Goal: Task Accomplishment & Management: Manage account settings

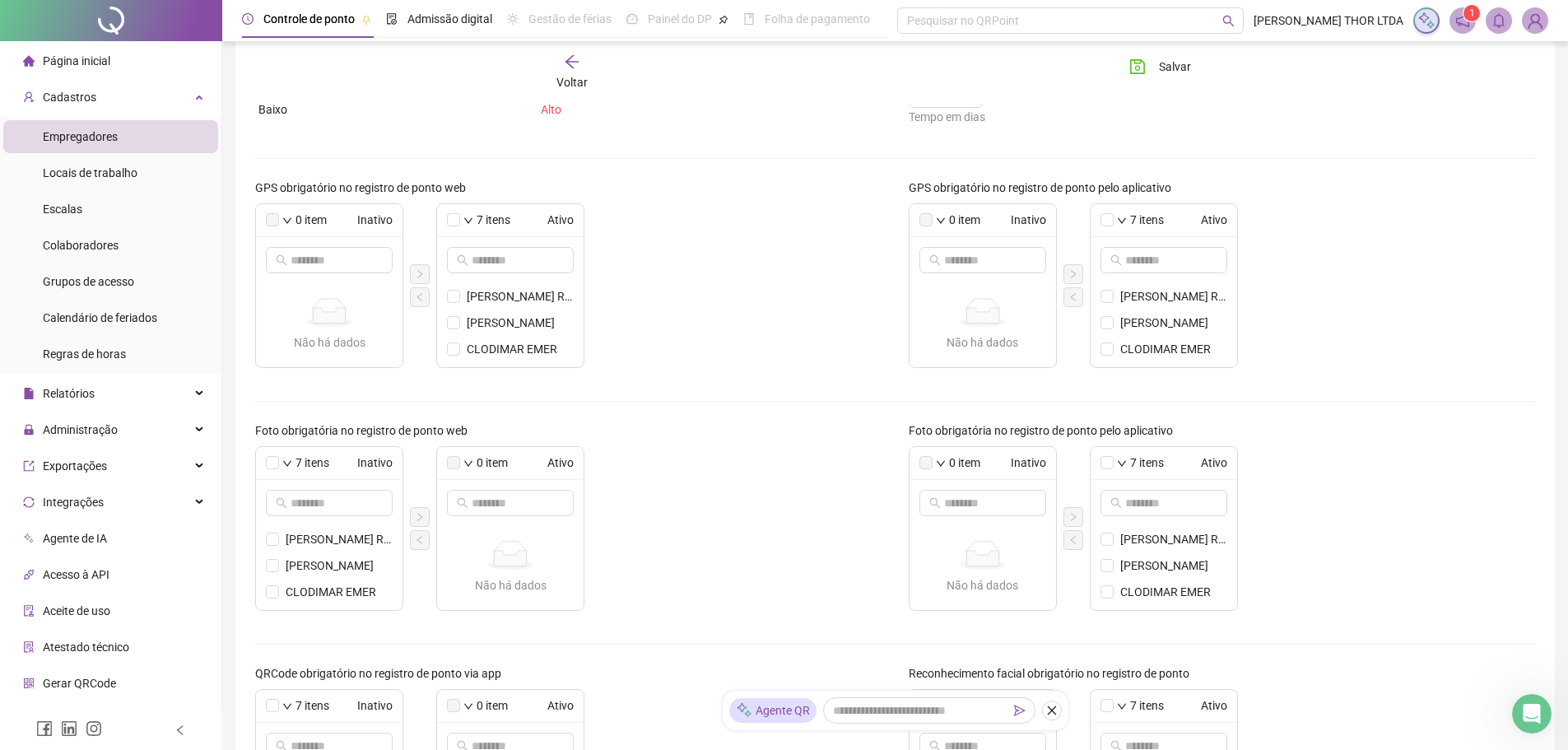
scroll to position [205, 0]
click at [98, 19] on div at bounding box center [111, 20] width 222 height 41
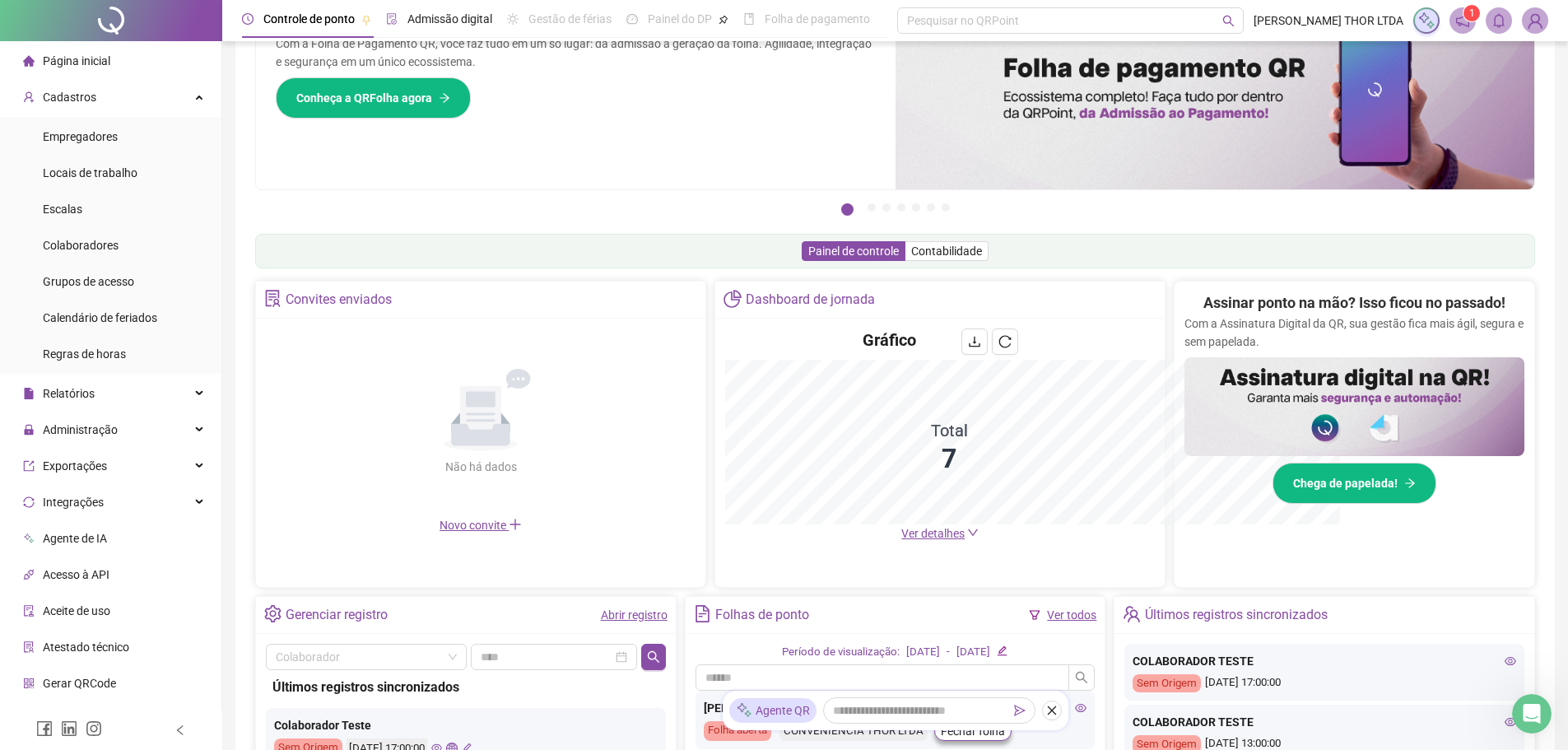
scroll to position [205, 0]
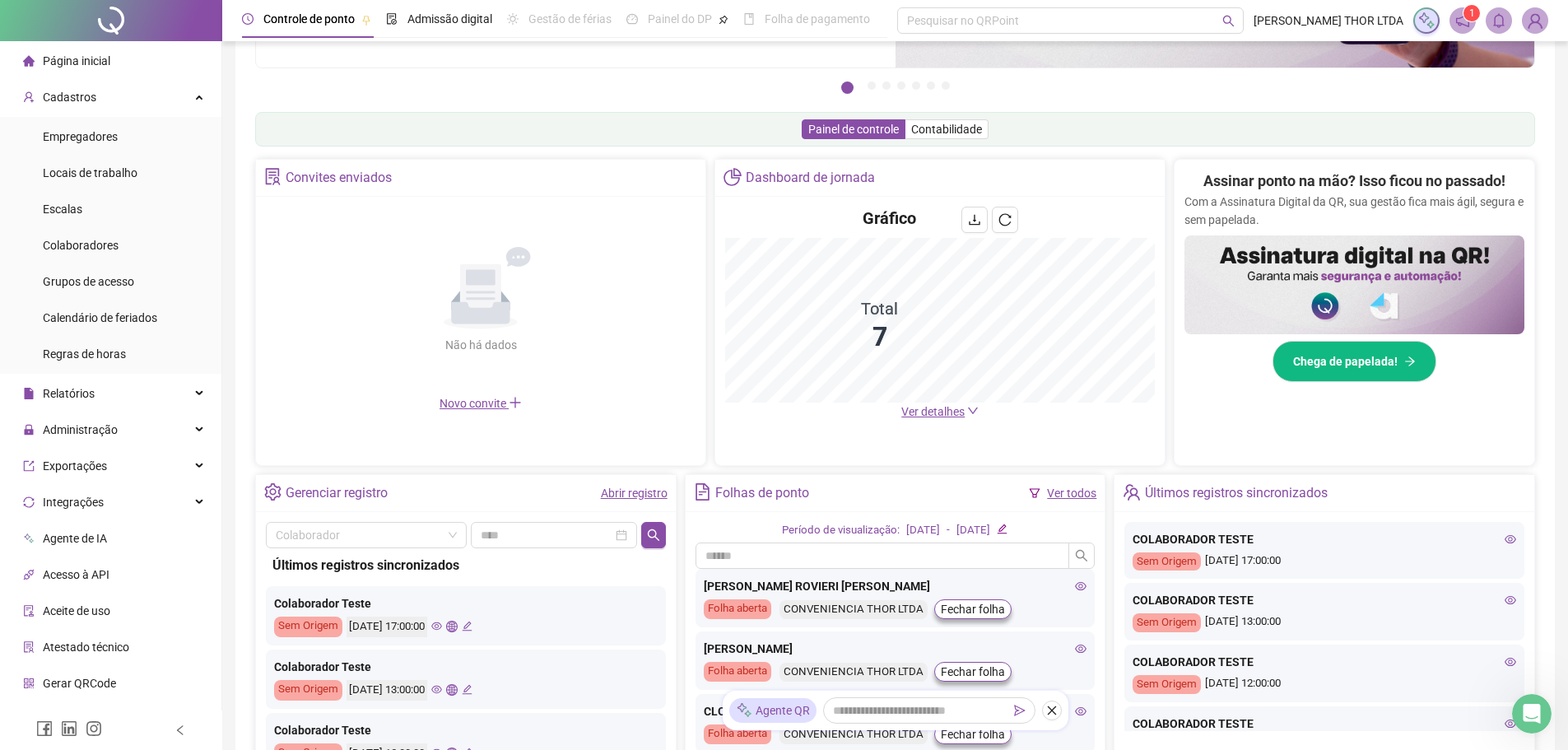
click at [964, 123] on span "Contabilidade" at bounding box center [946, 130] width 71 height 13
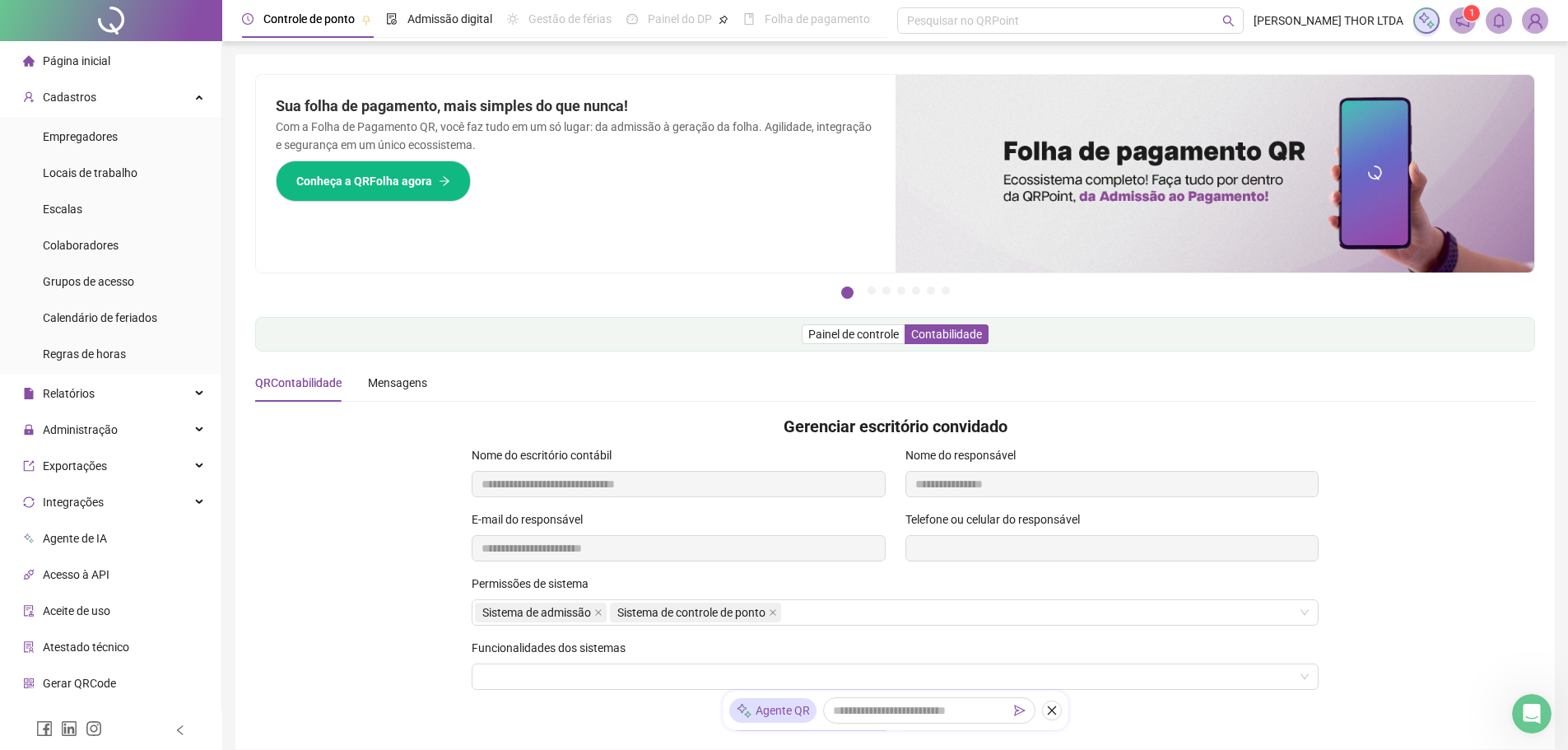
scroll to position [82, 0]
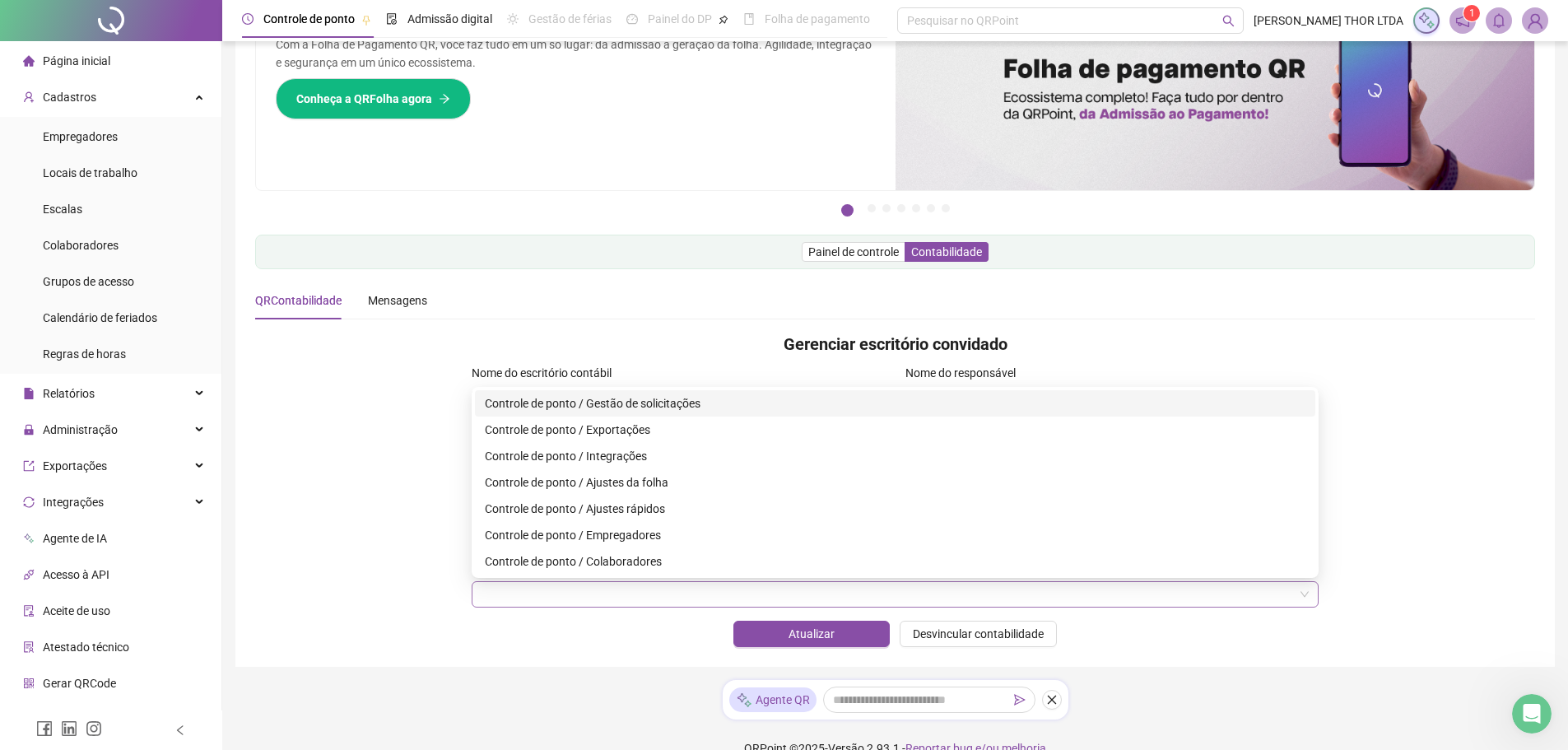
click at [1303, 592] on div at bounding box center [895, 593] width 847 height 26
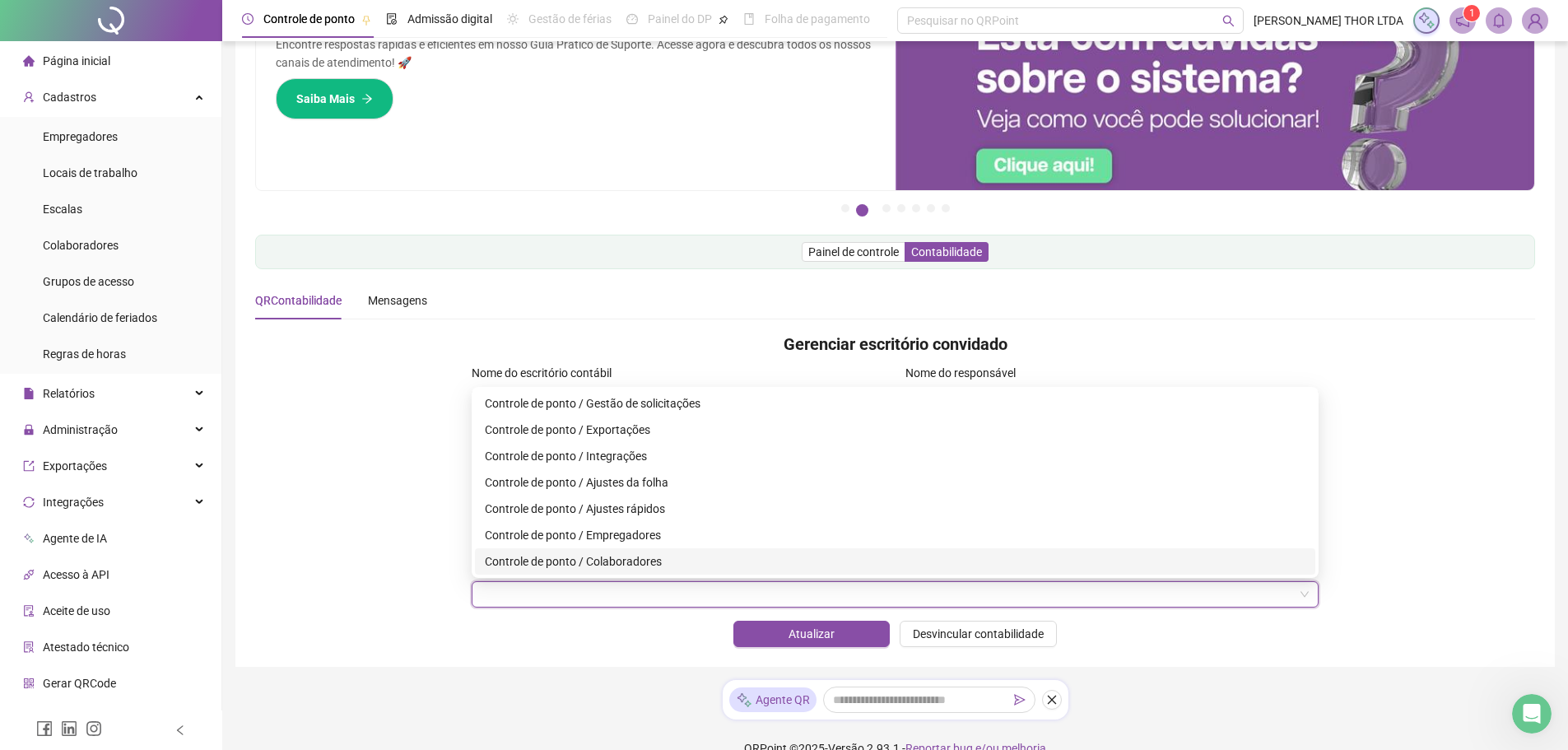
click at [535, 564] on div "Controle de ponto / Colaboradores" at bounding box center [895, 561] width 821 height 19
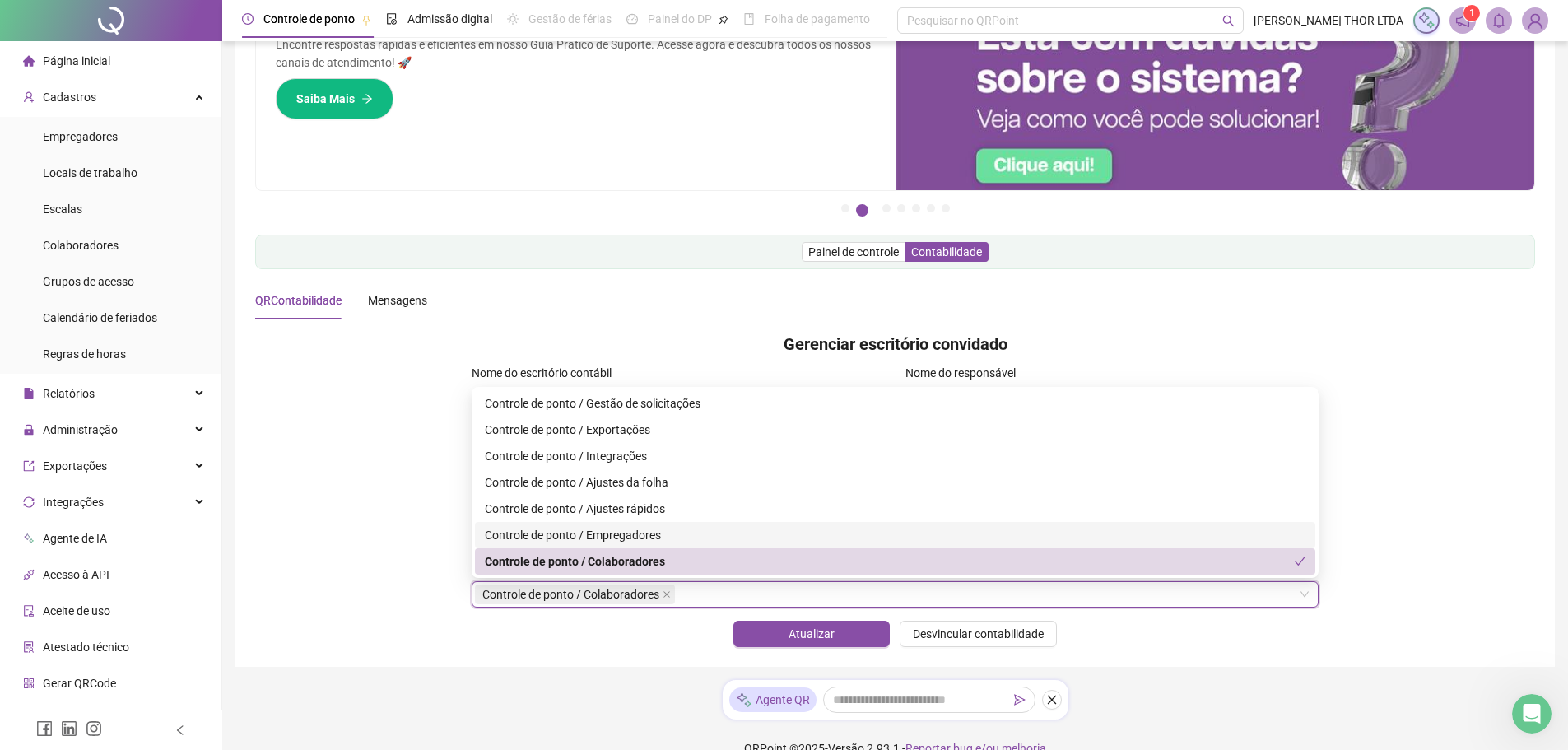
click at [530, 533] on div "Controle de ponto / Empregadores" at bounding box center [895, 535] width 821 height 19
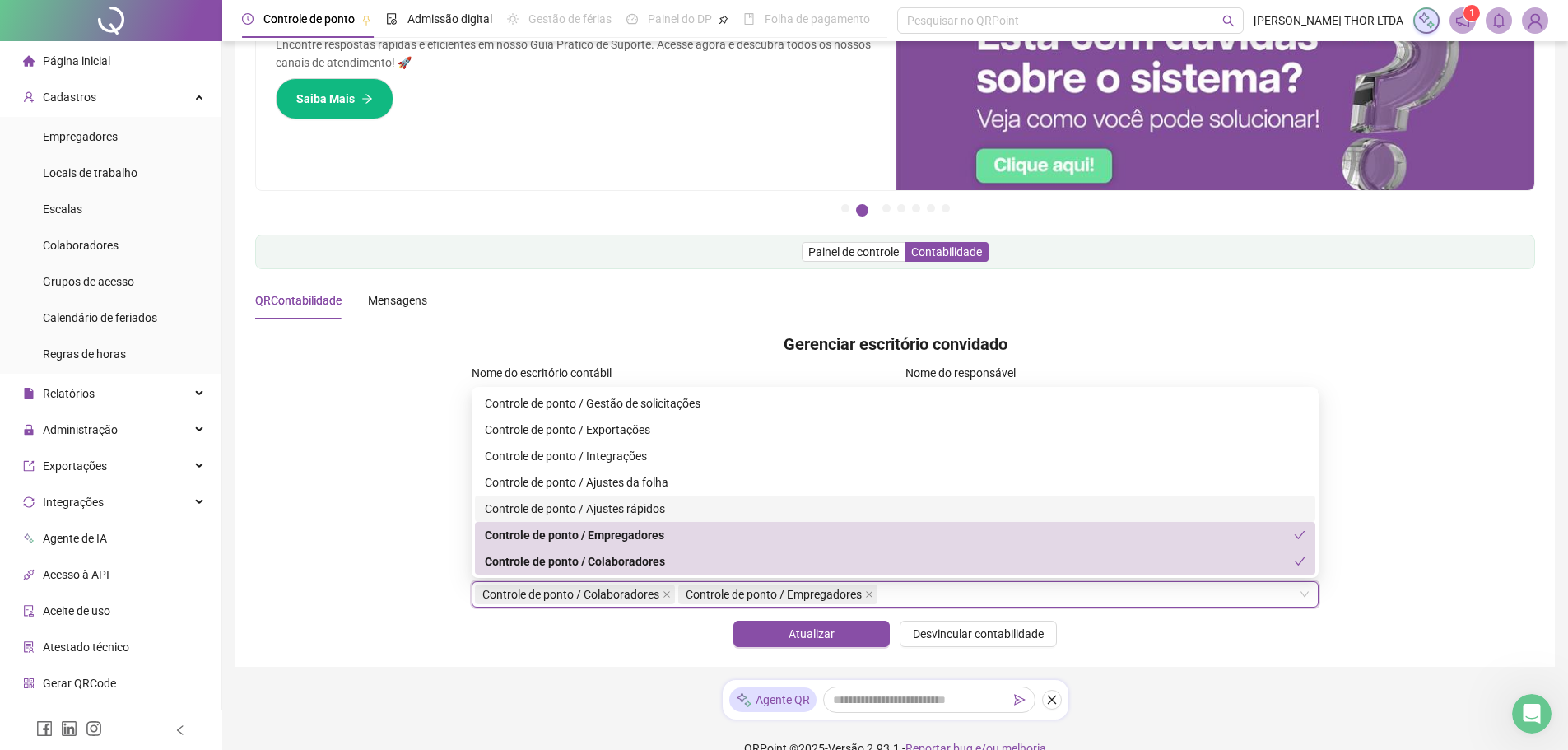
click at [544, 502] on div "Controle de ponto / Ajustes rápidos" at bounding box center [895, 509] width 821 height 19
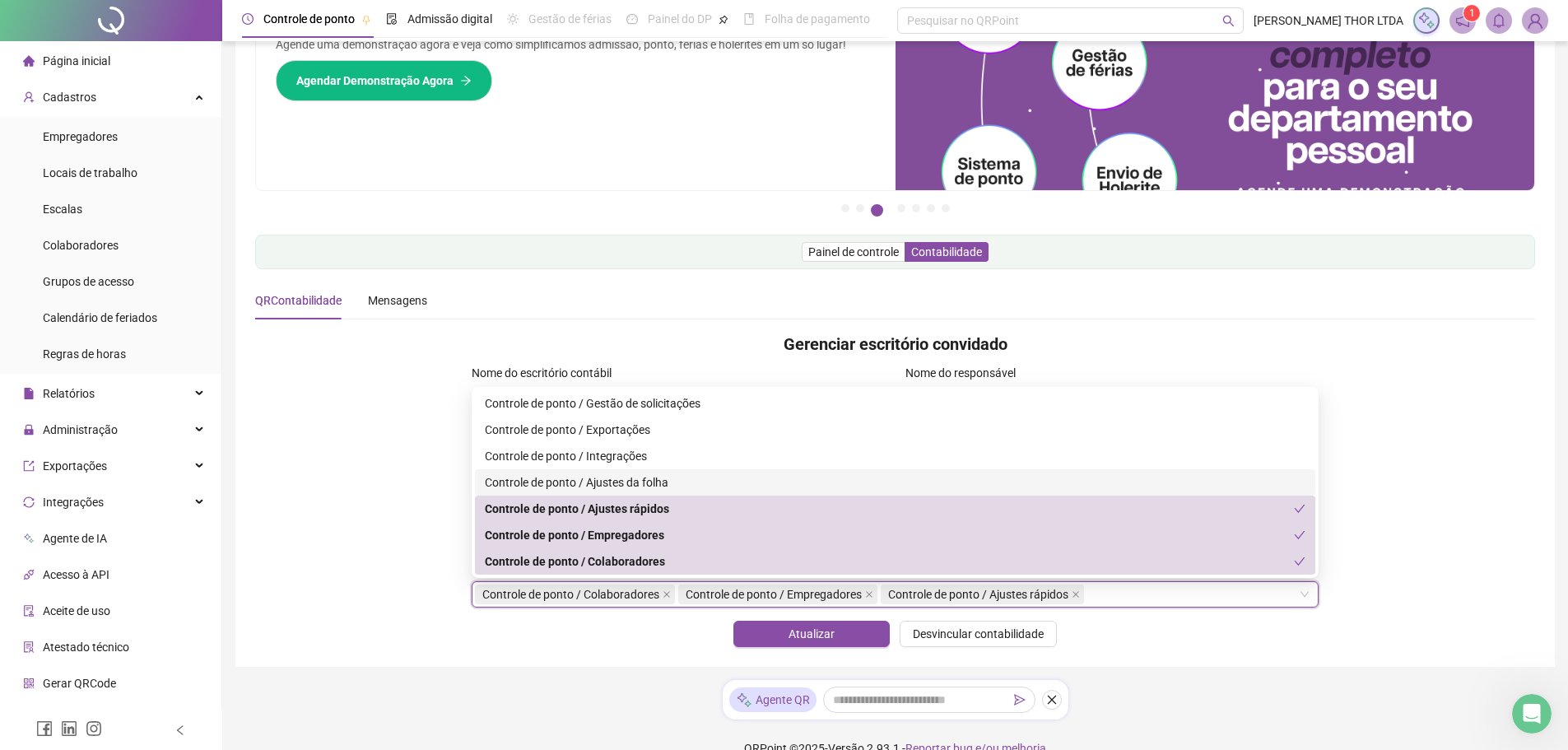
click at [539, 484] on div "Controle de ponto / Ajustes da folha" at bounding box center [895, 482] width 821 height 19
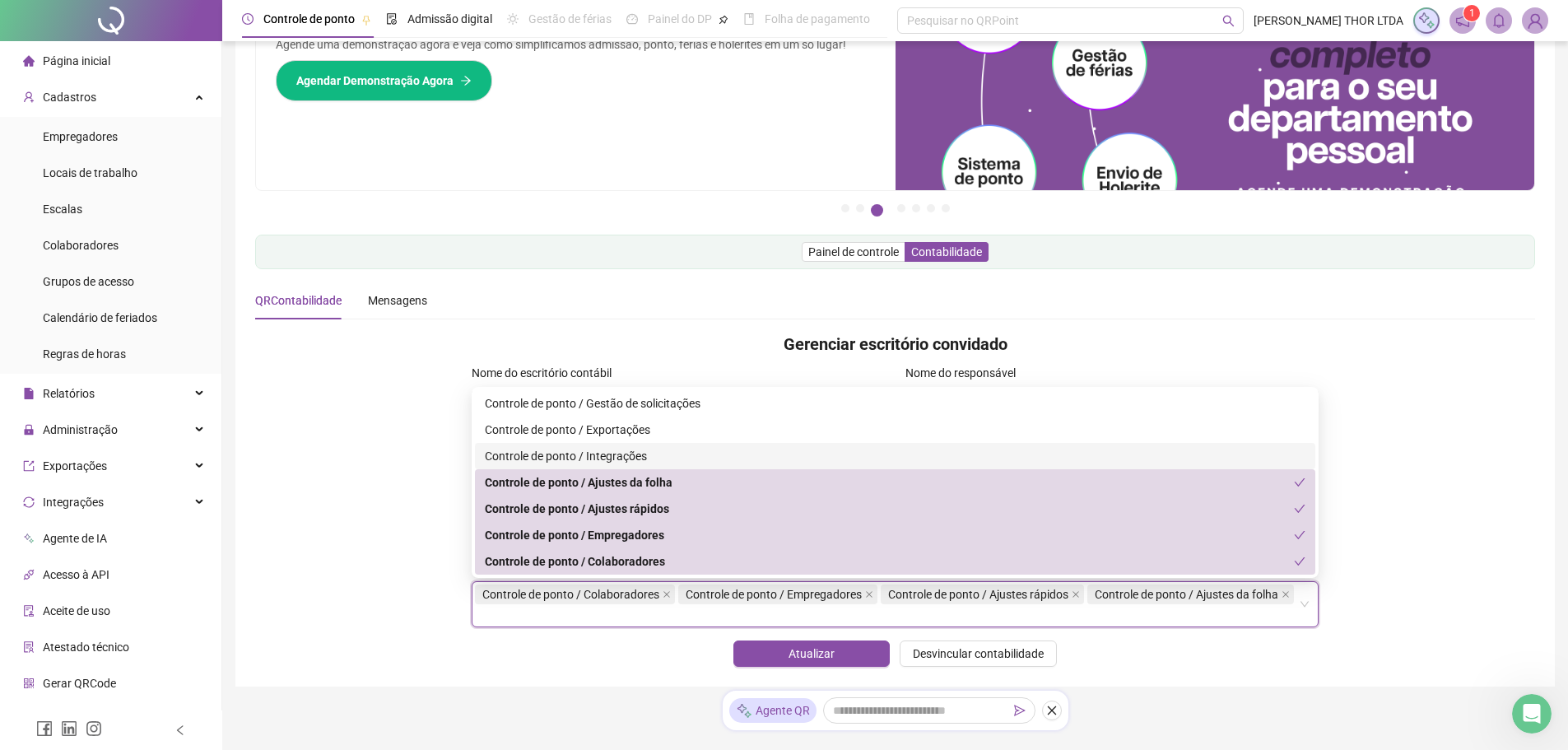
click at [541, 457] on div "Controle de ponto / Integrações" at bounding box center [895, 456] width 821 height 19
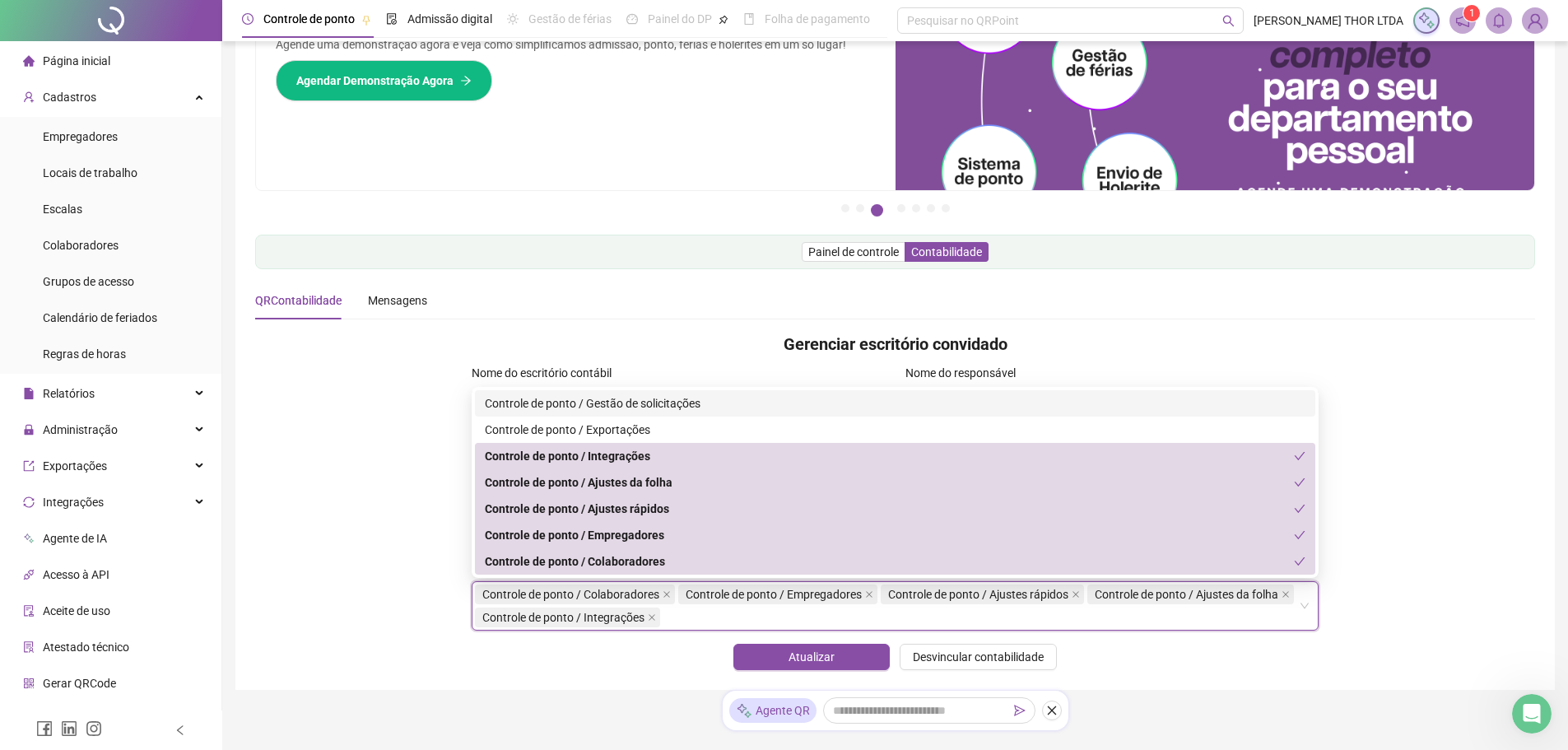
click at [530, 411] on div "Controle de ponto / Gestão de solicitações" at bounding box center [895, 403] width 821 height 19
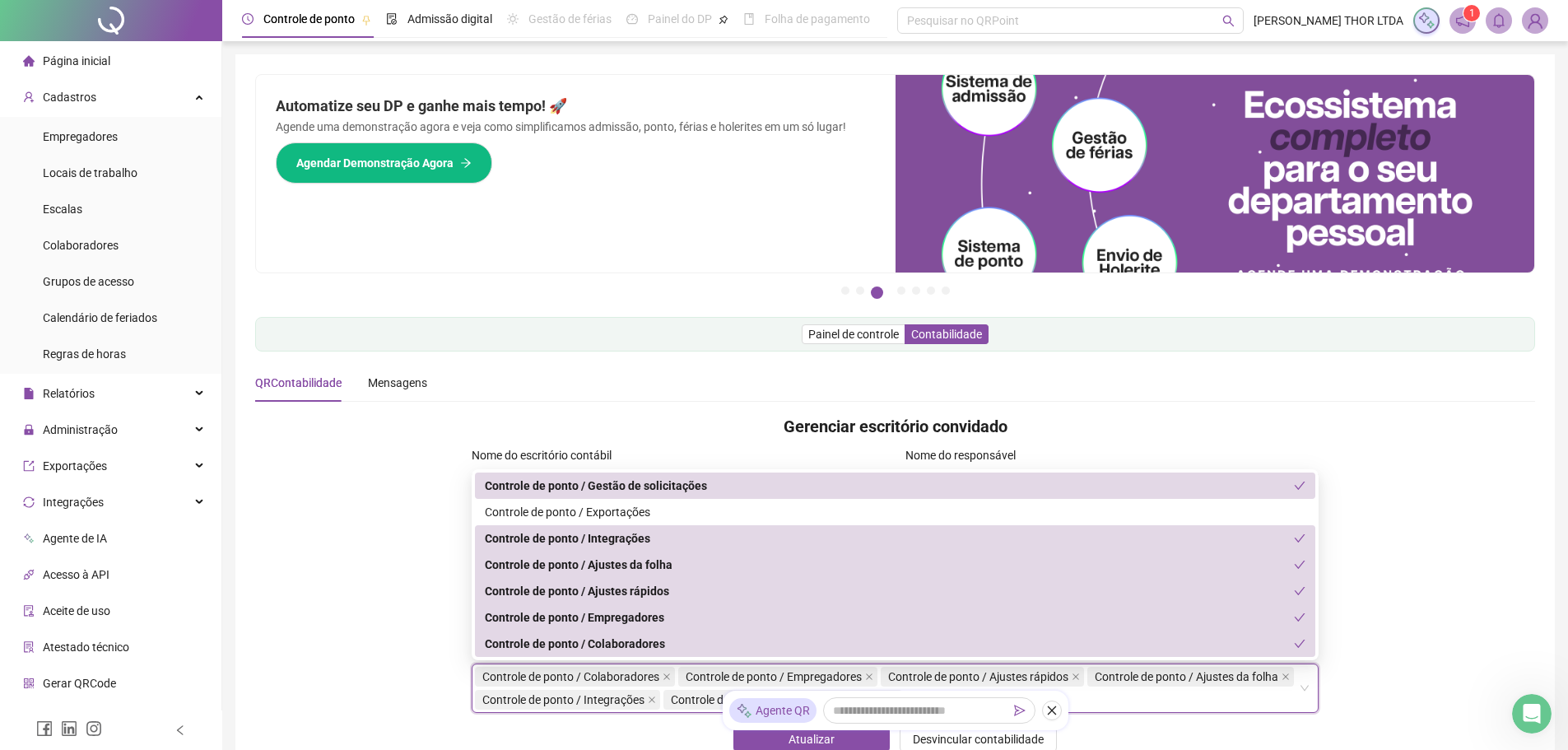
scroll to position [132, 0]
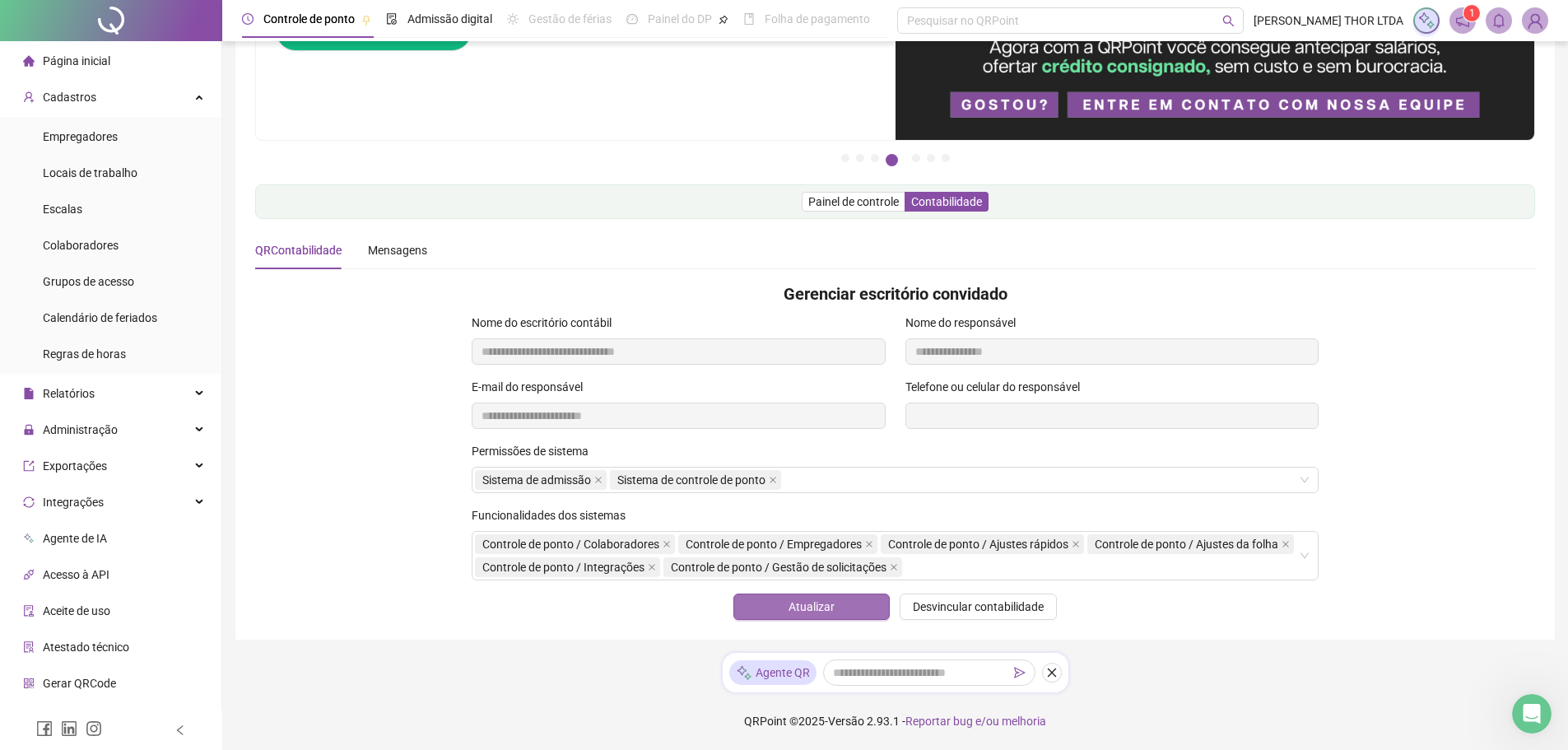
click at [831, 608] on span "Atualizar" at bounding box center [811, 607] width 46 height 19
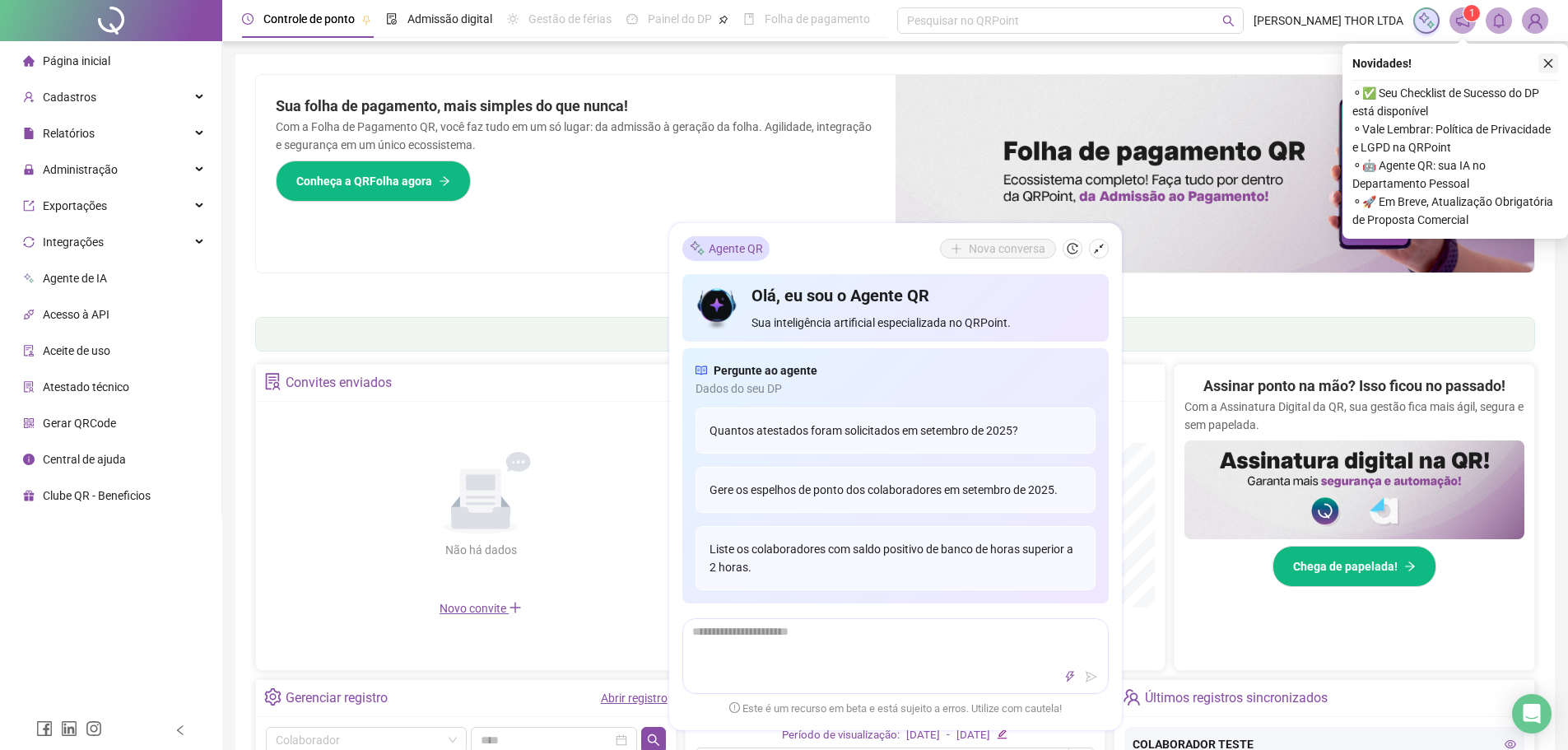
click at [1550, 65] on icon "close" at bounding box center [1548, 63] width 12 height 12
click at [1550, 65] on div "Pague o QRPoint com Cartão de Crédito Sua assinatura: mais segurança, prática e…" at bounding box center [895, 528] width 1319 height 947
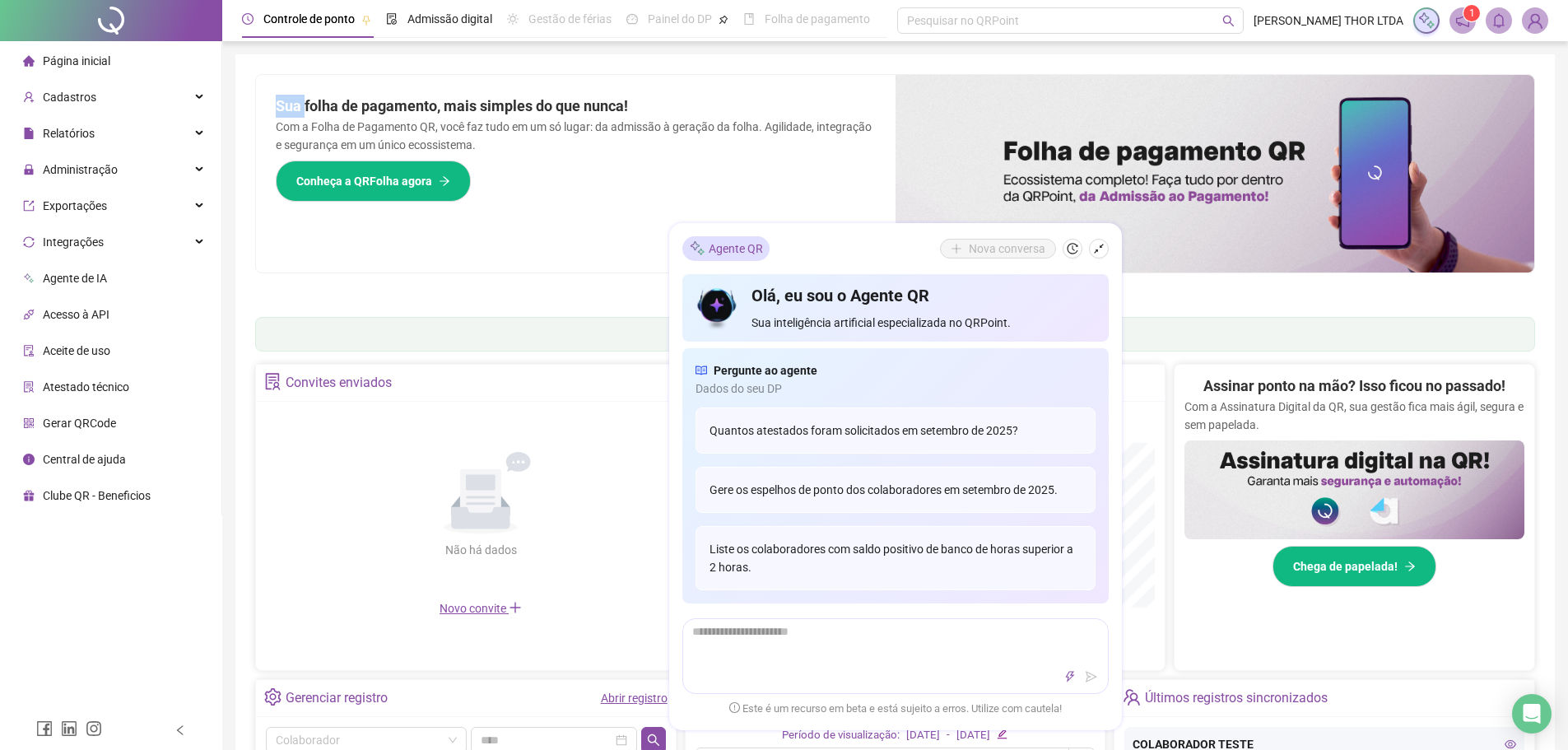
click at [1100, 251] on icon "shrink" at bounding box center [1099, 248] width 12 height 12
